Goal: Transaction & Acquisition: Purchase product/service

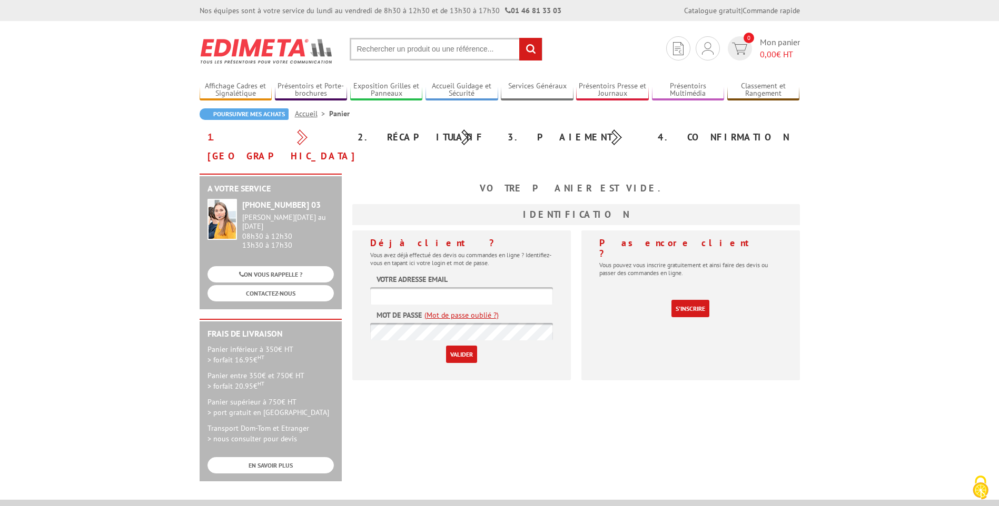
type input "[EMAIL_ADDRESS][DOMAIN_NAME]"
click at [459, 46] on input "text" at bounding box center [446, 49] width 193 height 23
type input "plaque signalétique alusign"
click at [519, 38] on input "rechercher" at bounding box center [530, 49] width 23 height 23
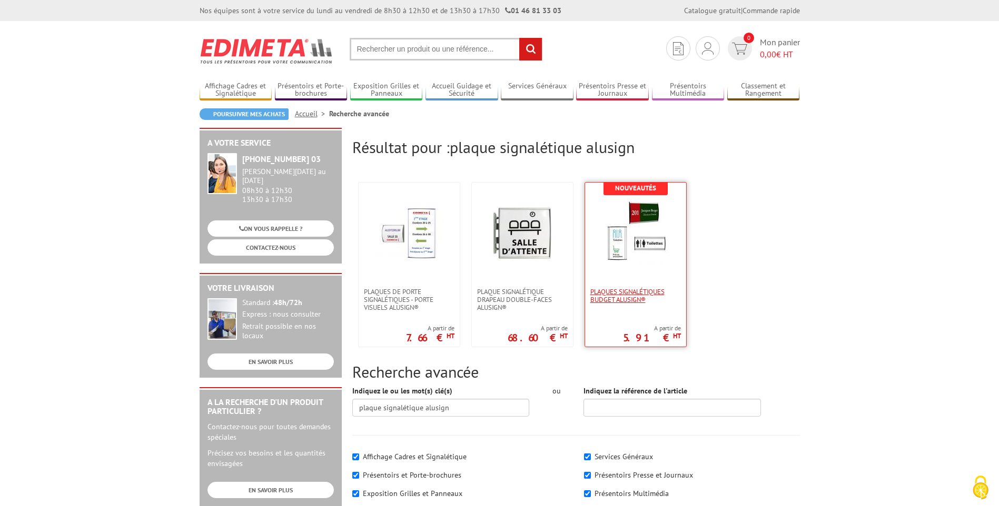
click at [613, 300] on span "Plaques Signalétiques Budget AluSign®" at bounding box center [635, 296] width 91 height 16
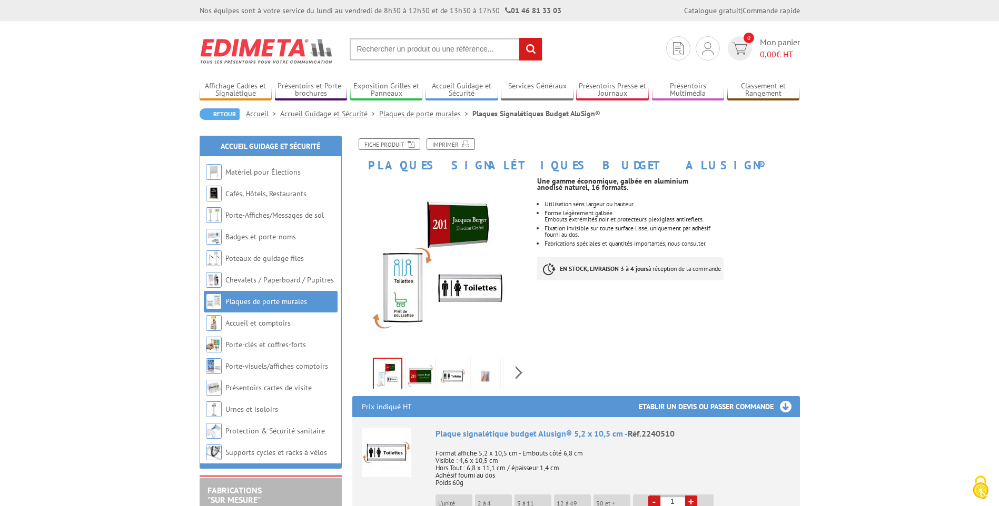
click at [426, 116] on link "Plaques de porte murales" at bounding box center [425, 113] width 93 height 9
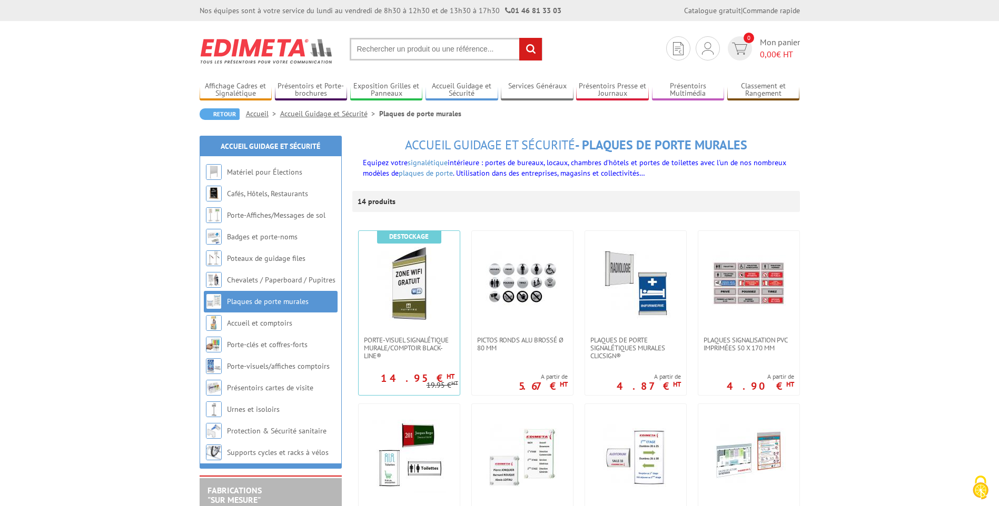
click at [412, 46] on input "text" at bounding box center [446, 49] width 193 height 23
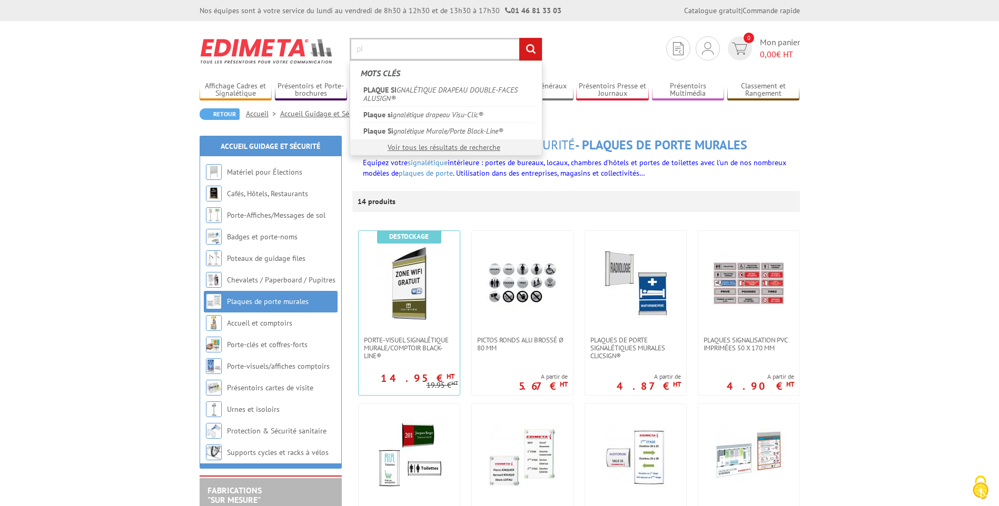
type input "p"
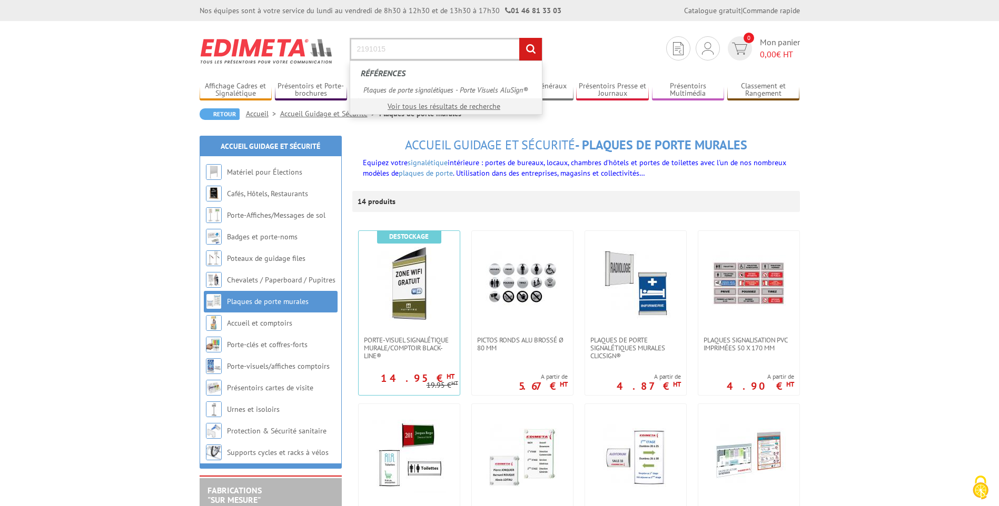
type input "2191015"
click at [519, 38] on input "rechercher" at bounding box center [530, 49] width 23 height 23
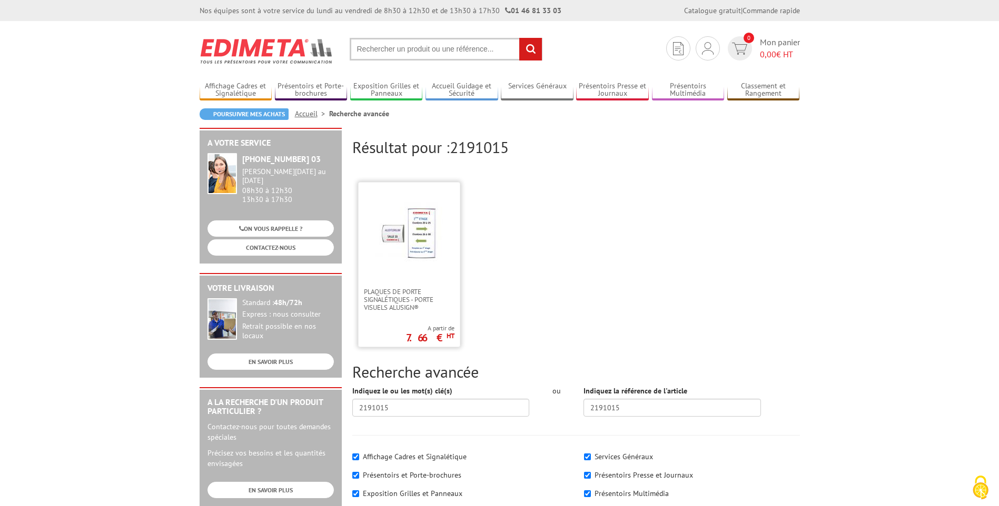
click at [408, 270] on link at bounding box center [409, 235] width 101 height 105
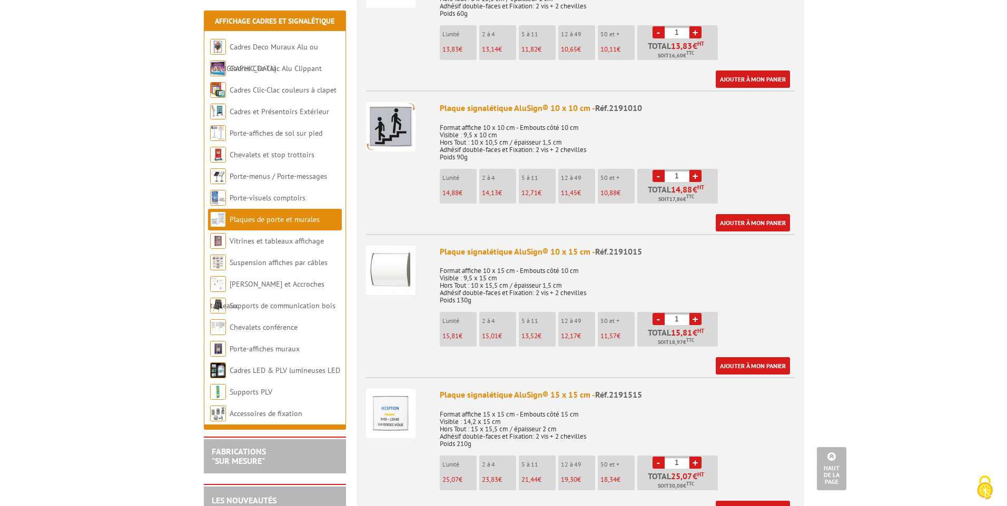
scroll to position [684, 0]
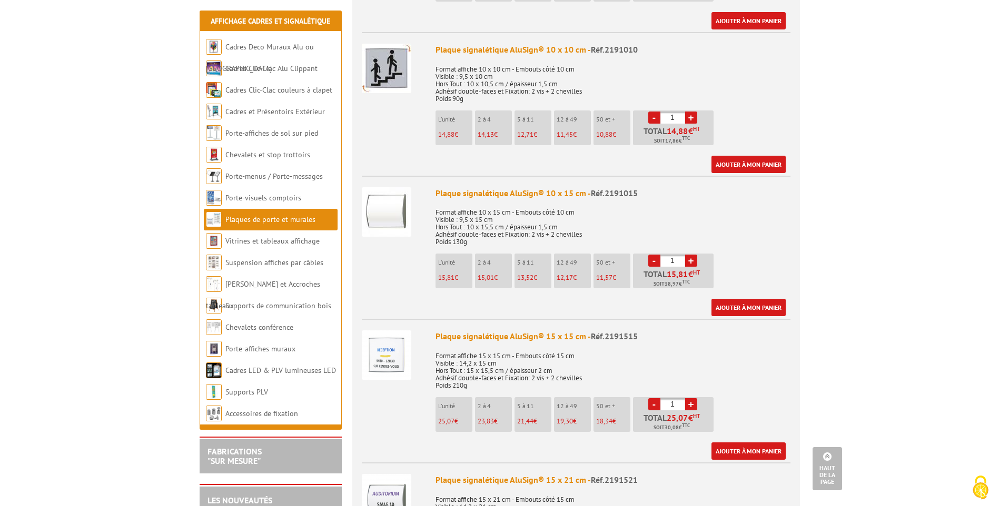
drag, startPoint x: 677, startPoint y: 251, endPoint x: 654, endPoint y: 246, distance: 22.5
click at [663, 255] on input "1" at bounding box center [672, 261] width 25 height 12
type input "56"
click at [753, 253] on div "Plaque signalétique AluSign® 10 x 15 cm - Réf.2191015 Format affiche 10 x 15 cm…" at bounding box center [612, 252] width 355 height 130
click at [753, 299] on link "Ajouter à mon panier" at bounding box center [748, 307] width 74 height 17
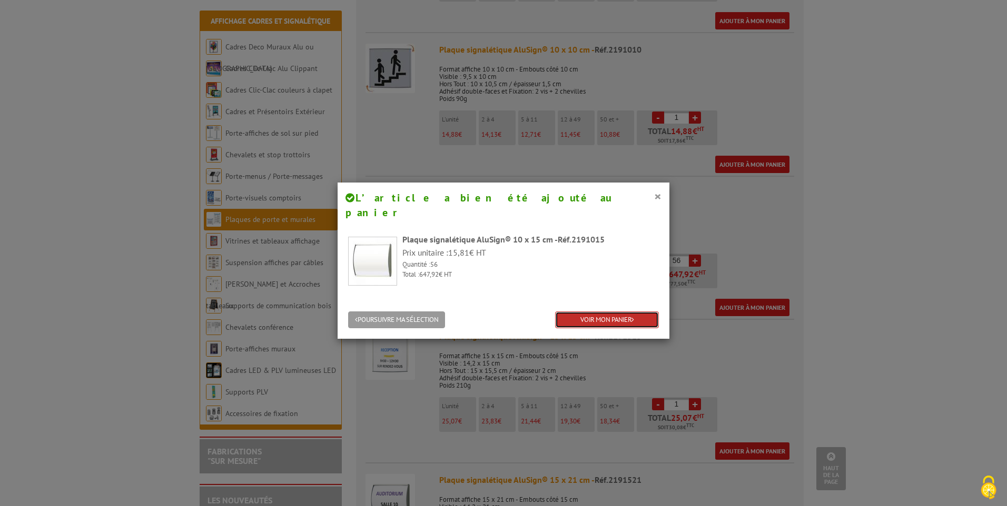
click at [583, 312] on link "VOIR MON PANIER" at bounding box center [607, 320] width 104 height 17
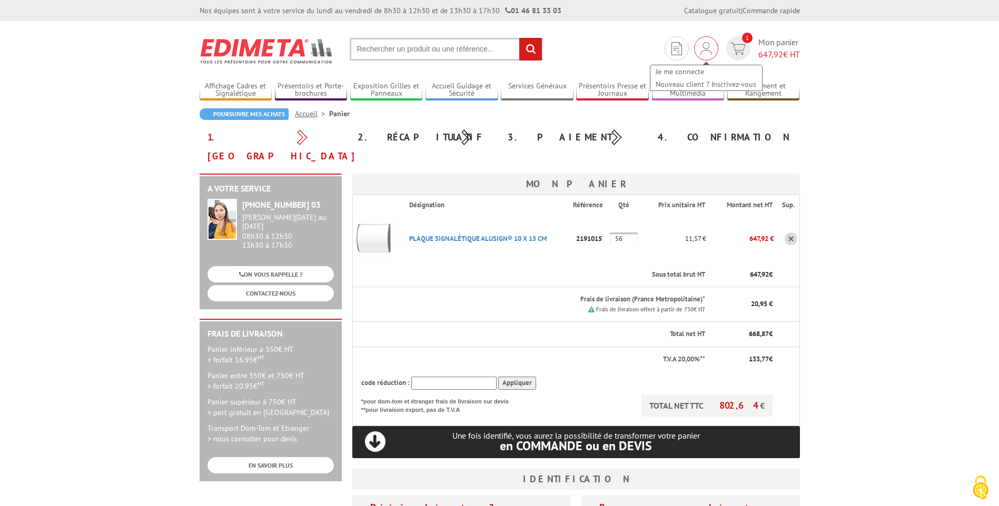
type input "[EMAIL_ADDRESS][DOMAIN_NAME]"
click at [709, 43] on img at bounding box center [706, 48] width 12 height 13
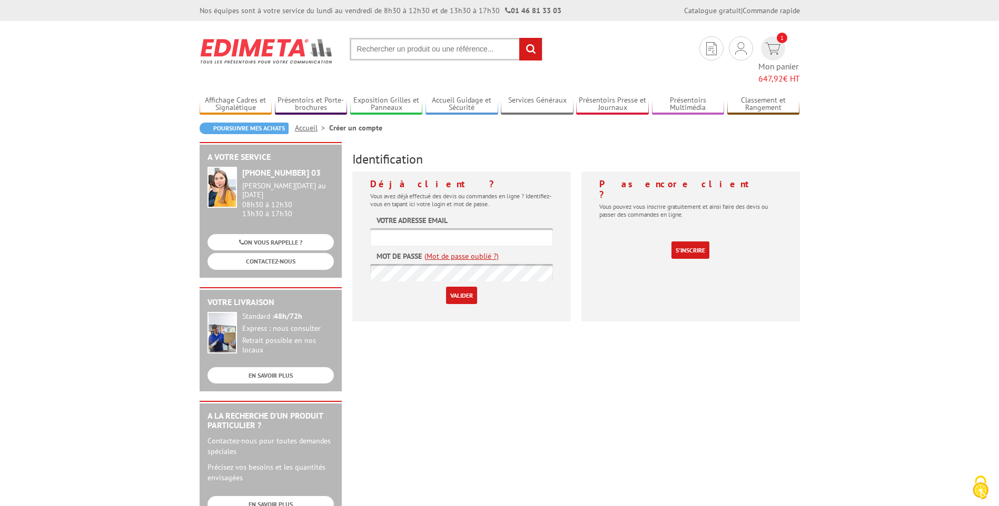
type input "[EMAIL_ADDRESS][DOMAIN_NAME]"
click at [459, 287] on input "Valider" at bounding box center [461, 295] width 31 height 17
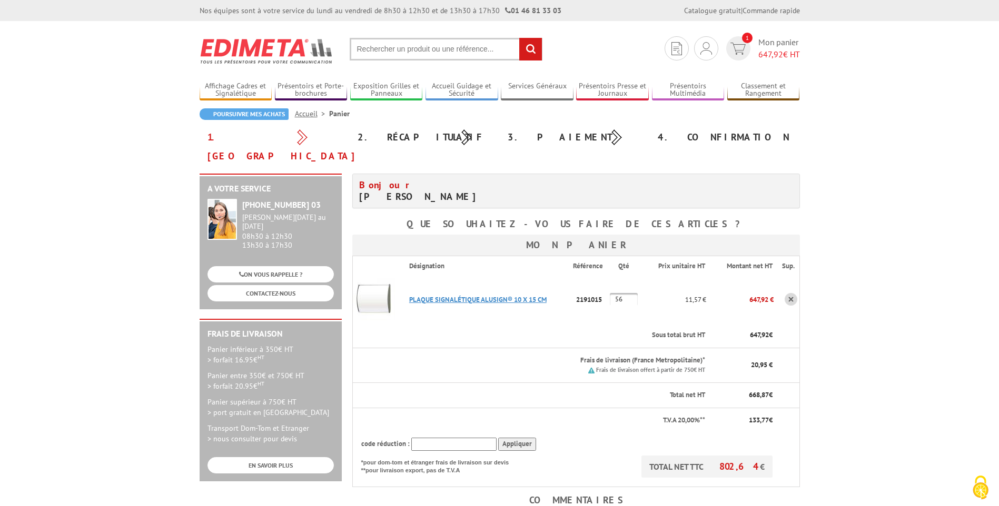
click at [452, 295] on link "PLAQUE SIGNALéTIQUE ALUSIGN® 10 X 15 CM" at bounding box center [477, 299] width 137 height 9
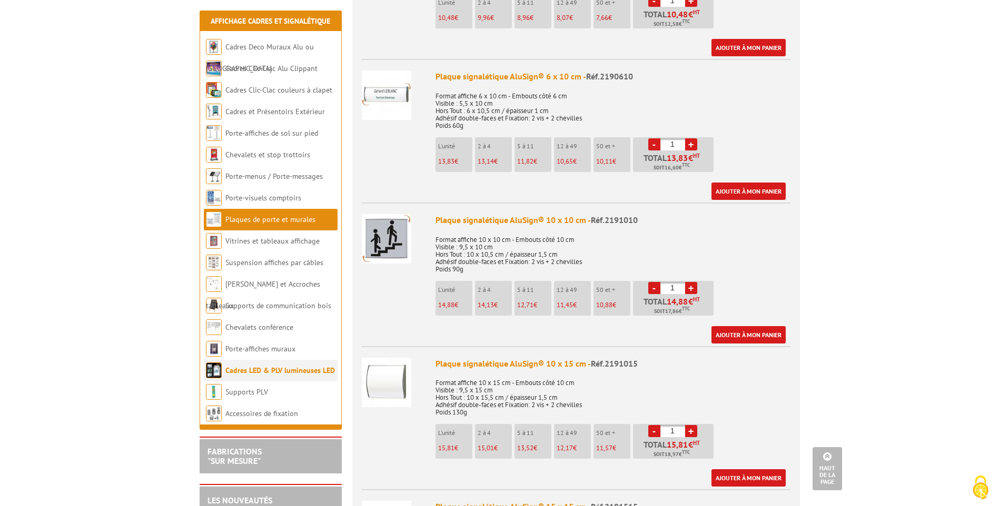
scroll to position [526, 0]
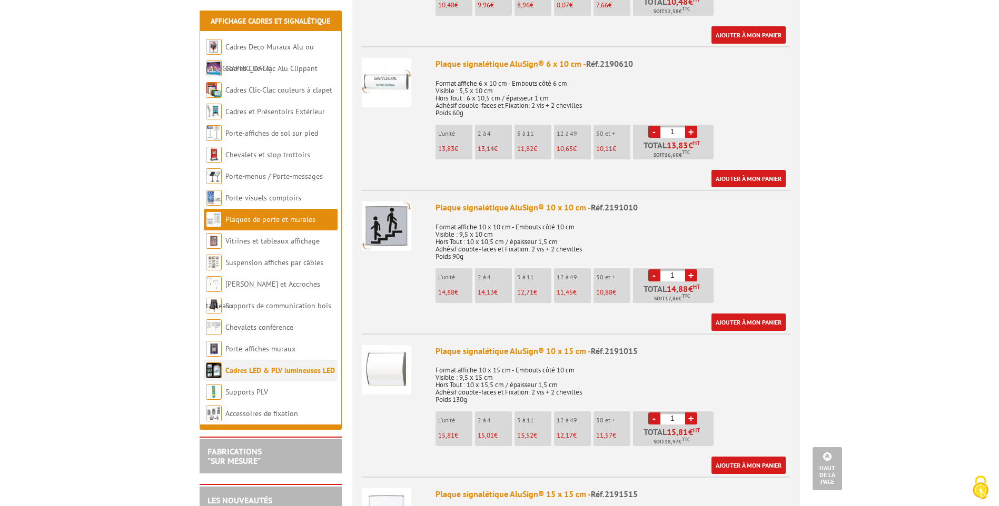
click at [279, 370] on link "Cadres LED & PLV lumineuses LED" at bounding box center [280, 370] width 110 height 9
